Goal: Task Accomplishment & Management: Use online tool/utility

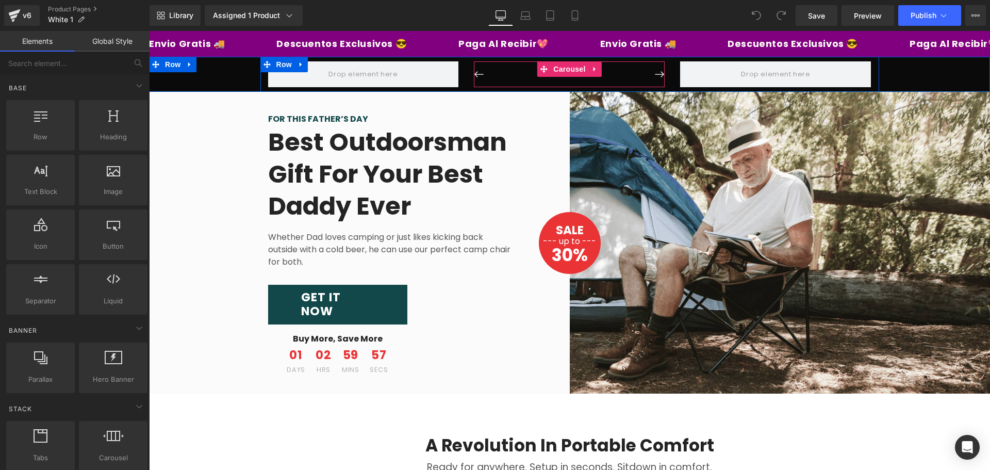
click at [574, 78] on div "Image Free Shipping Worldwide Text Block Icon List" at bounding box center [783, 74] width 619 height 26
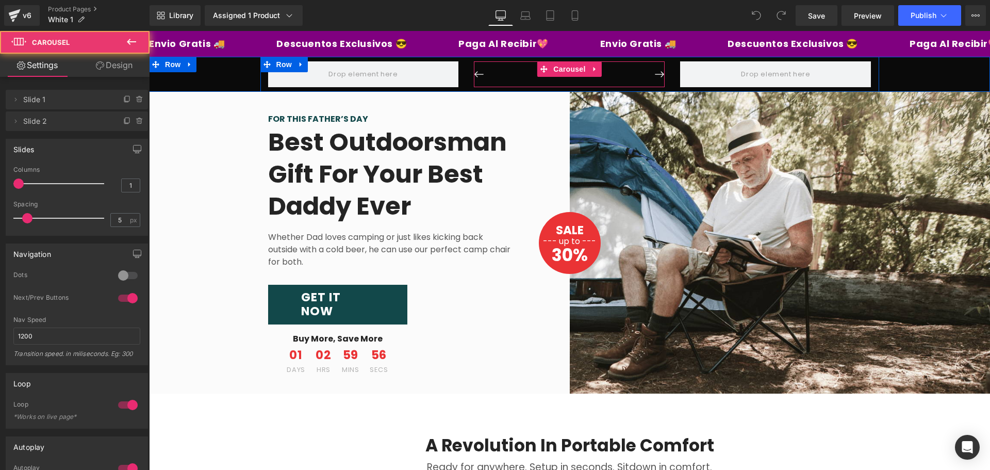
click at [547, 129] on div "FOR THIS FATHER’S DAY Text Block Best Outdoorsman Gift For Your Best Daddy Ever…" at bounding box center [414, 243] width 309 height 268
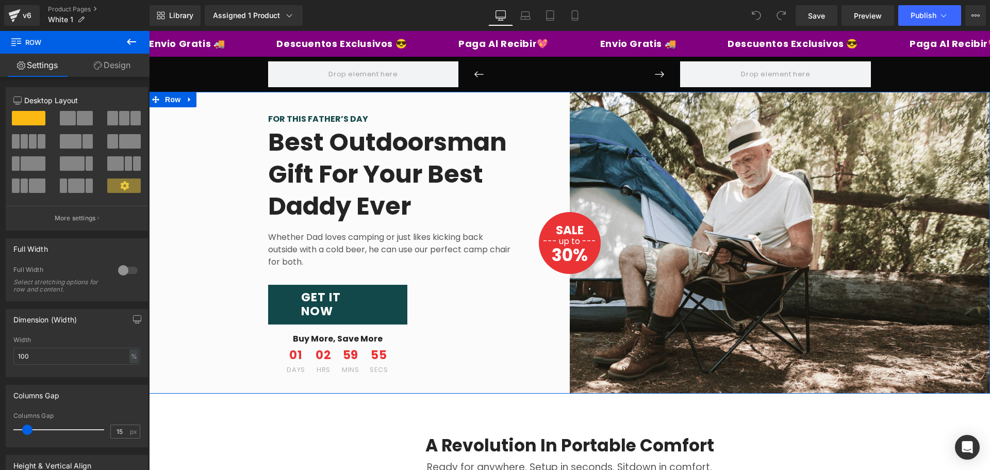
click at [276, 97] on div "FOR THIS FATHER’S DAY Text Block Best Outdoorsman Gift For Your Best Daddy Ever…" at bounding box center [359, 243] width 421 height 302
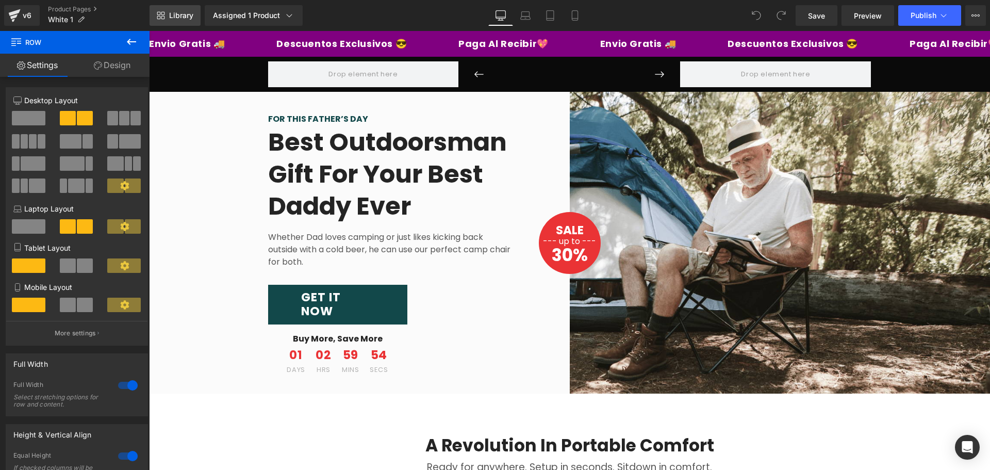
click at [179, 18] on span "Library" at bounding box center [181, 15] width 24 height 9
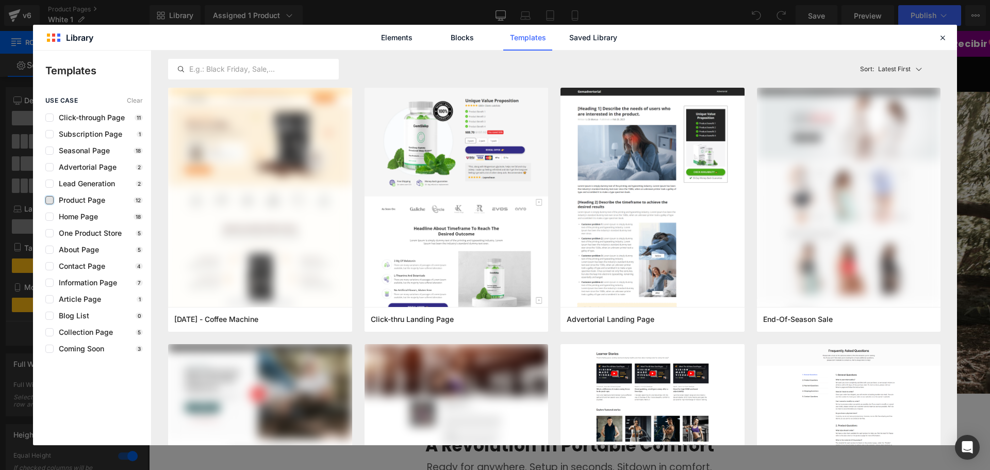
click at [52, 203] on label at bounding box center [49, 200] width 8 height 8
click at [49, 200] on input "checkbox" at bounding box center [49, 200] width 0 height 0
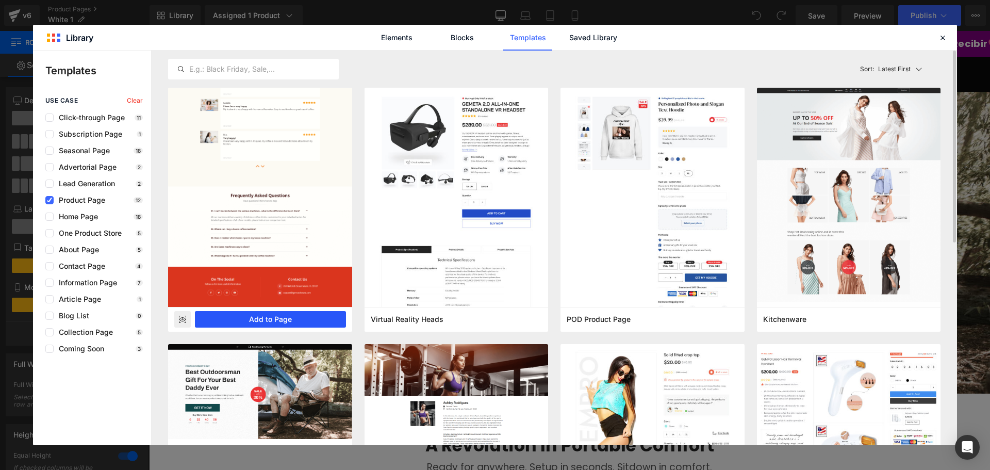
click at [317, 322] on button "Add to Page" at bounding box center [270, 319] width 151 height 16
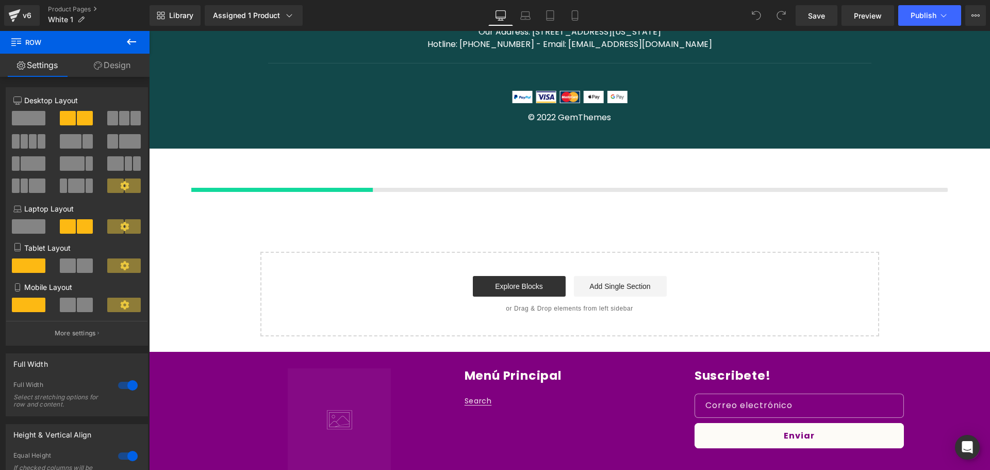
scroll to position [2298, 0]
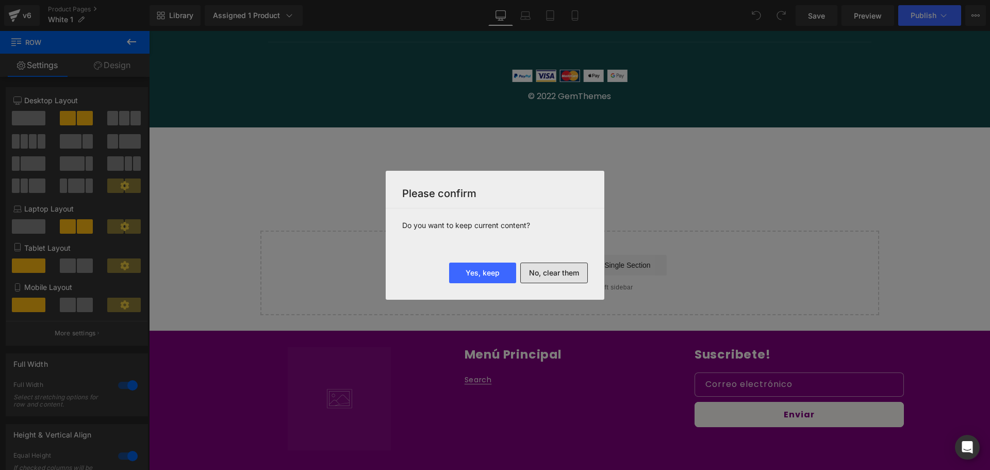
click at [548, 277] on button "No, clear them" at bounding box center [554, 272] width 68 height 21
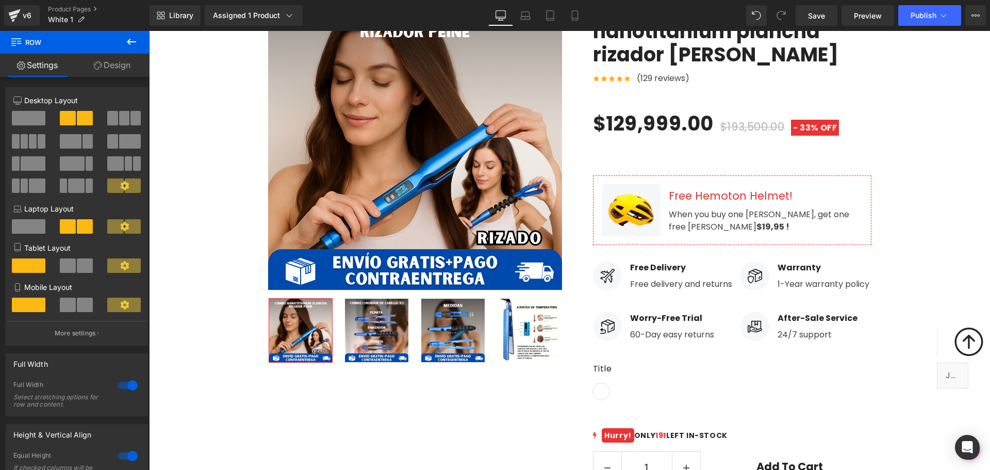
scroll to position [0, 0]
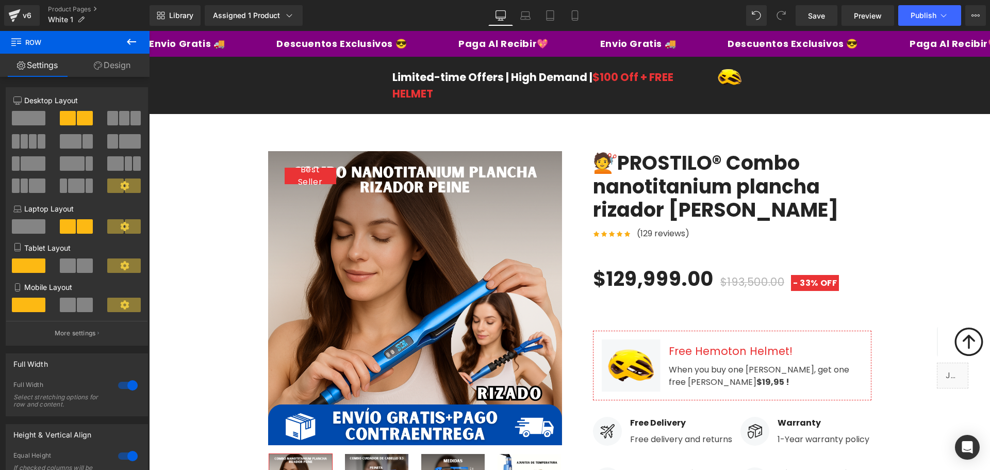
drag, startPoint x: 985, startPoint y: 390, endPoint x: 1117, endPoint y: 60, distance: 356.1
click at [283, 21] on link "Assigned 1 Product" at bounding box center [254, 15] width 98 height 21
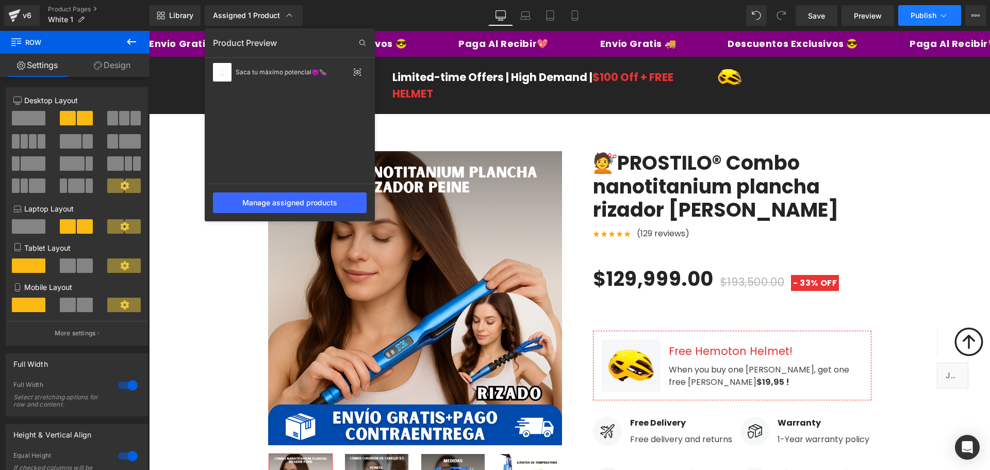
click at [917, 19] on span "Publish" at bounding box center [924, 15] width 26 height 8
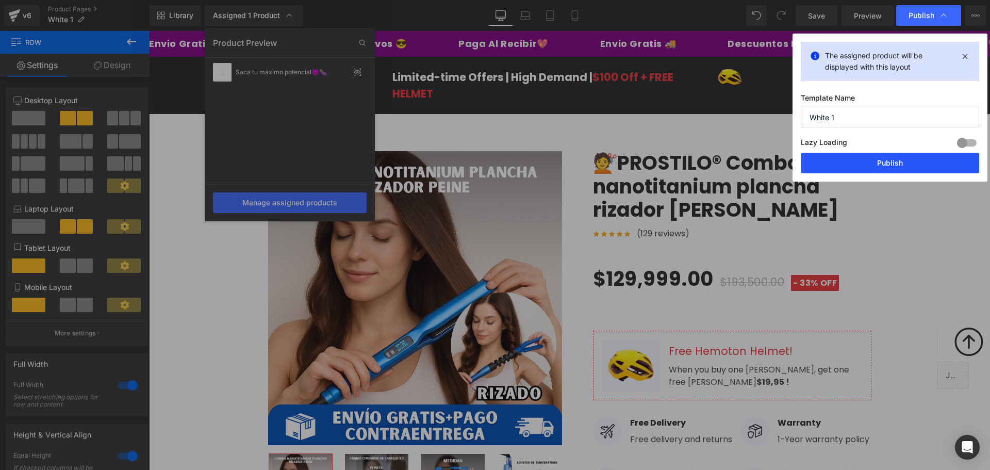
click at [932, 167] on button "Publish" at bounding box center [890, 163] width 178 height 21
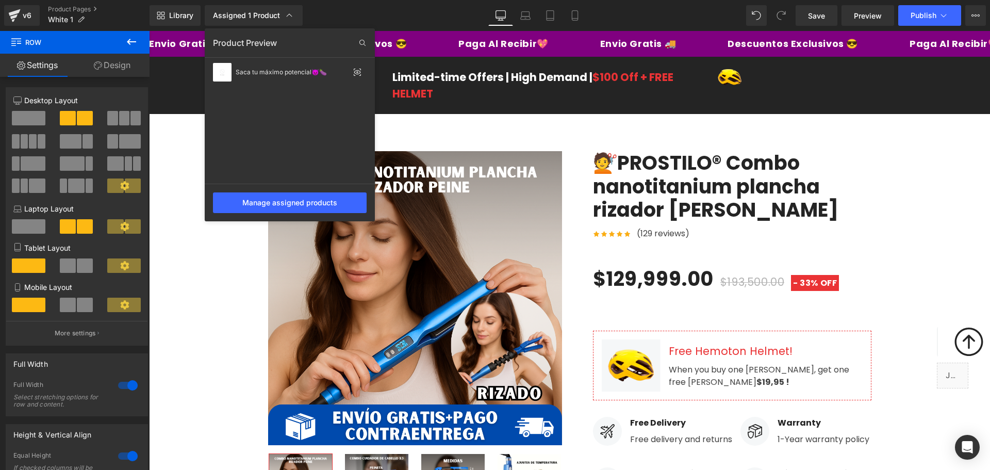
click at [384, 18] on div "Library Assigned 1 Product Product Preview Saca tu máximo potencial😈🍆 Manage as…" at bounding box center [570, 15] width 840 height 21
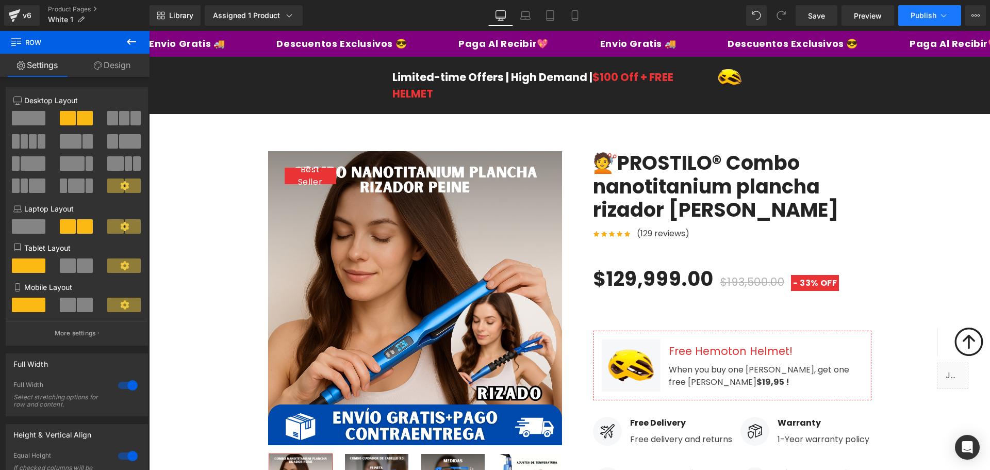
click at [947, 18] on icon at bounding box center [943, 15] width 10 height 10
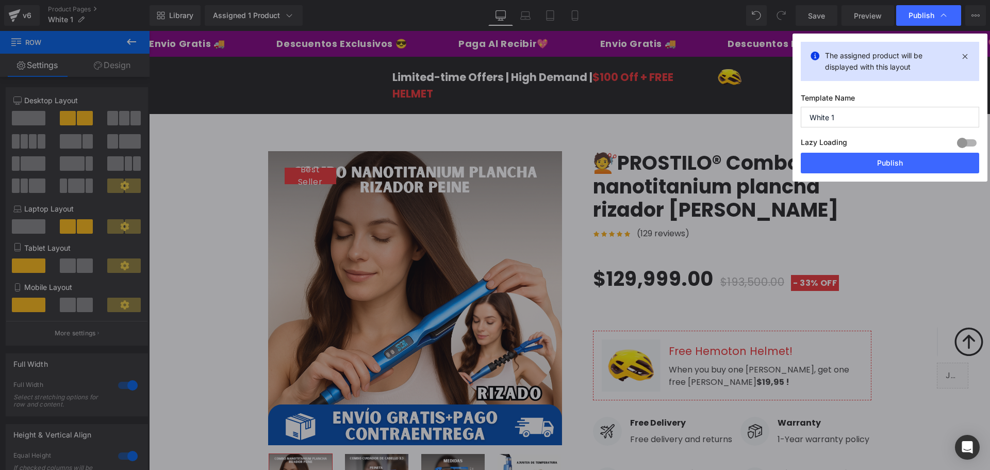
click at [947, 18] on icon at bounding box center [943, 15] width 10 height 10
